Goal: Task Accomplishment & Management: Manage account settings

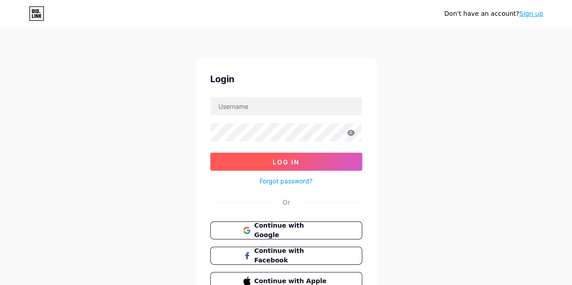
click at [289, 159] on span "Log In" at bounding box center [286, 162] width 27 height 8
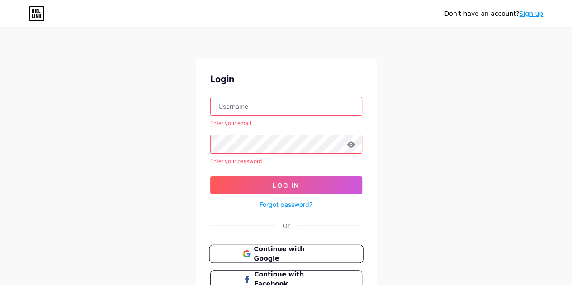
click at [283, 252] on span "Continue with Google" at bounding box center [292, 254] width 76 height 19
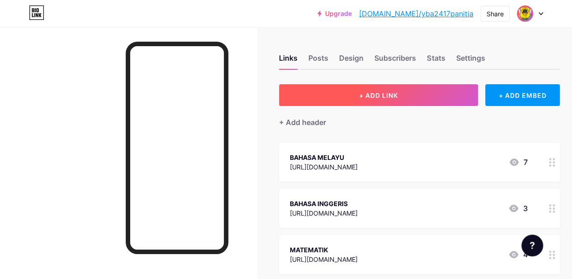
click at [370, 98] on span "+ ADD LINK" at bounding box center [378, 95] width 39 height 8
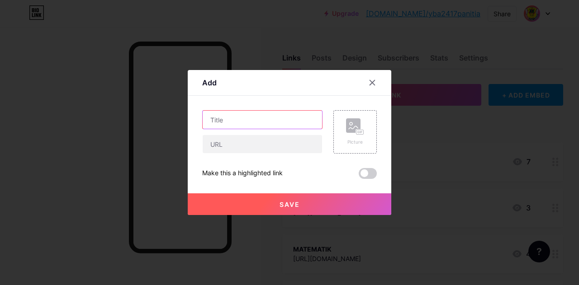
click at [257, 119] on input "text" at bounding box center [262, 120] width 119 height 18
type input "PLC"
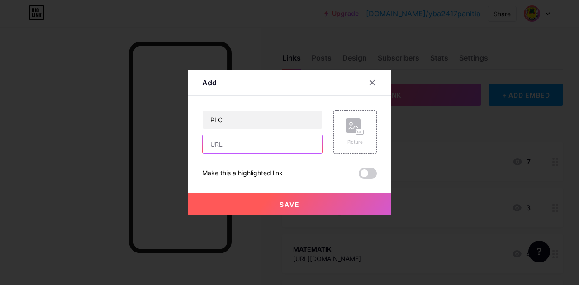
click at [247, 145] on input "text" at bounding box center [262, 144] width 119 height 18
paste input "[URL][DOMAIN_NAME]"
type input "[URL][DOMAIN_NAME]"
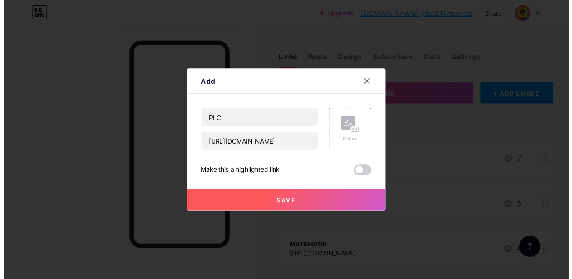
scroll to position [0, 0]
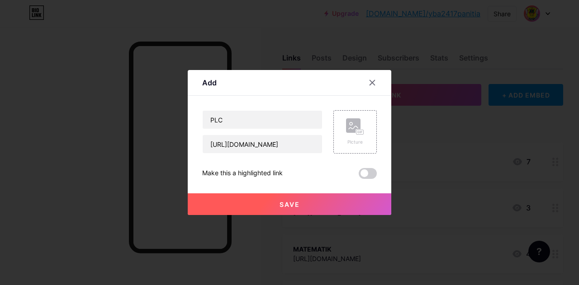
click at [331, 202] on button "Save" at bounding box center [290, 205] width 204 height 22
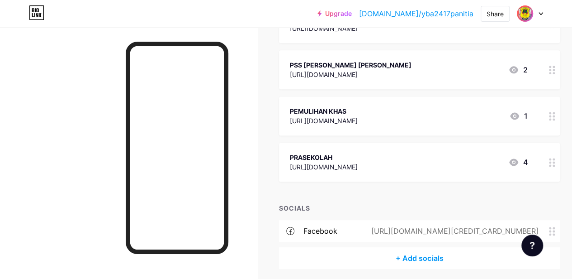
scroll to position [589, 0]
